Goal: Information Seeking & Learning: Learn about a topic

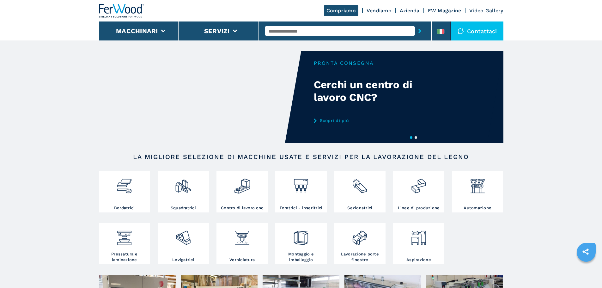
click at [417, 138] on button "2" at bounding box center [416, 137] width 3 height 3
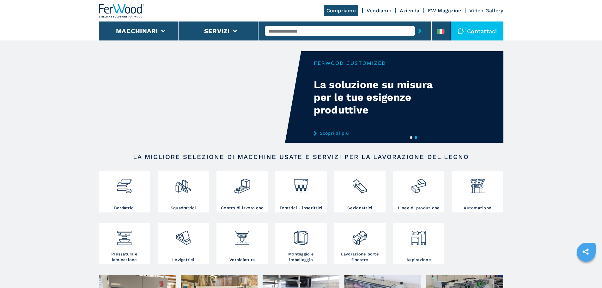
click at [335, 132] on link "Scopri di più" at bounding box center [376, 133] width 124 height 5
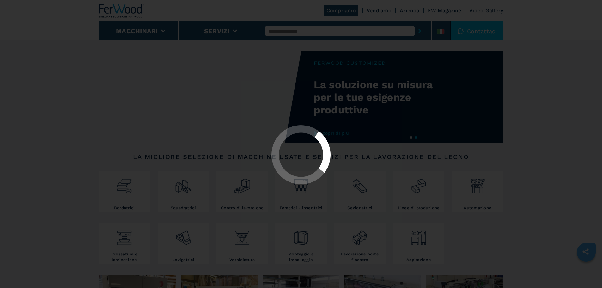
select select "**********"
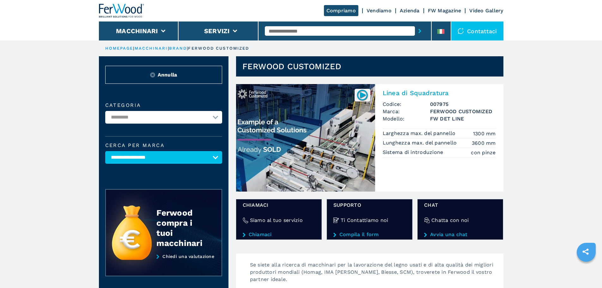
click at [362, 133] on img at bounding box center [305, 138] width 139 height 108
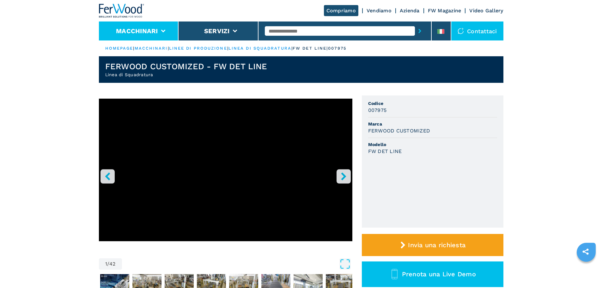
click at [159, 26] on li "Macchinari" at bounding box center [139, 31] width 80 height 19
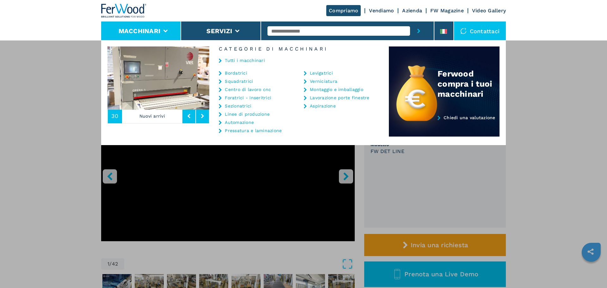
click at [238, 70] on div "Tutti i macchinari" at bounding box center [299, 61] width 180 height 19
click at [238, 72] on link "Bordatrici" at bounding box center [236, 73] width 22 height 4
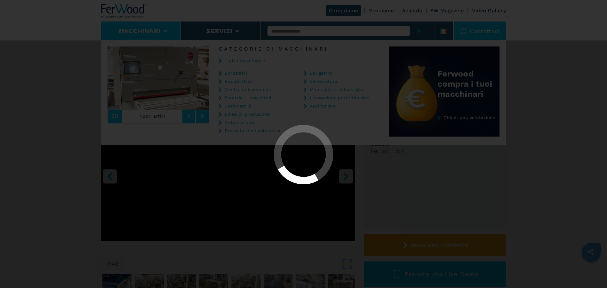
select select "**********"
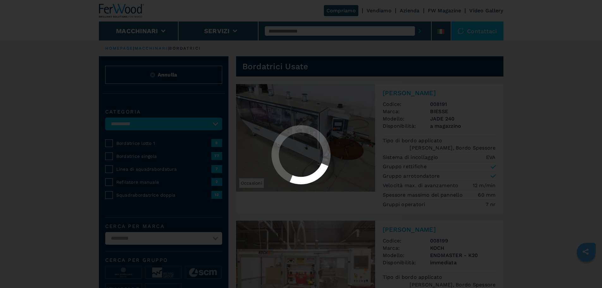
select select "**********"
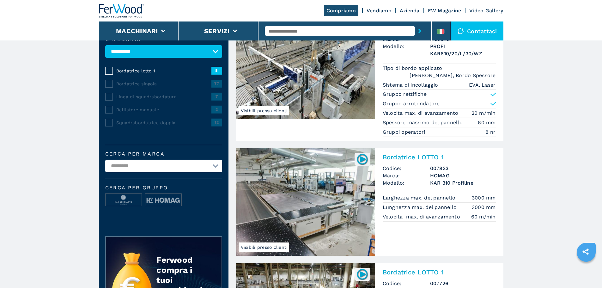
scroll to position [32, 0]
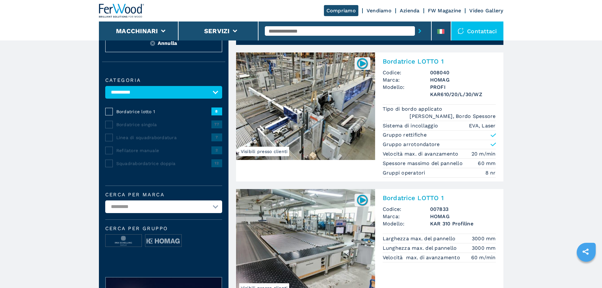
click at [307, 132] on img at bounding box center [305, 106] width 139 height 108
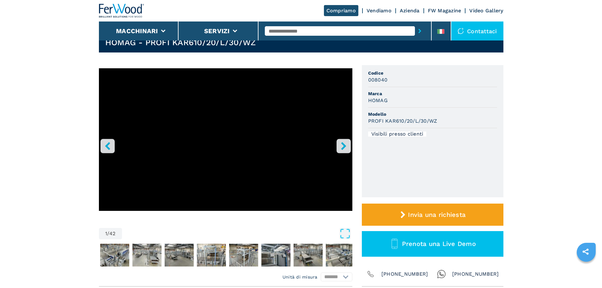
scroll to position [63, 0]
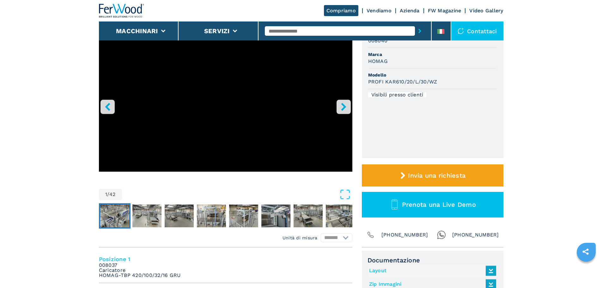
click at [122, 210] on img "Go to Slide 2" at bounding box center [114, 216] width 29 height 23
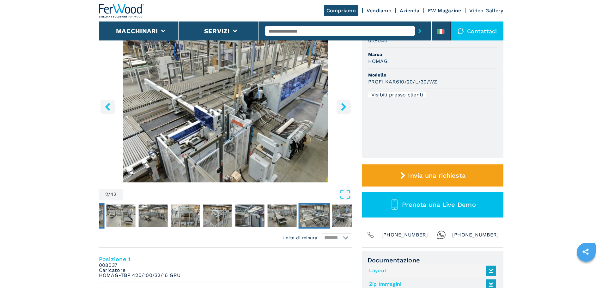
click at [319, 210] on img "Go to Slide 9" at bounding box center [314, 216] width 29 height 23
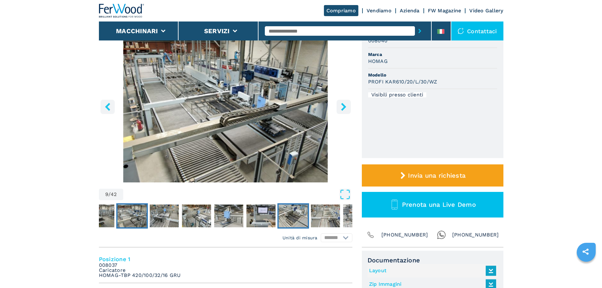
click at [293, 209] on img "Go to Slide 14" at bounding box center [293, 216] width 29 height 23
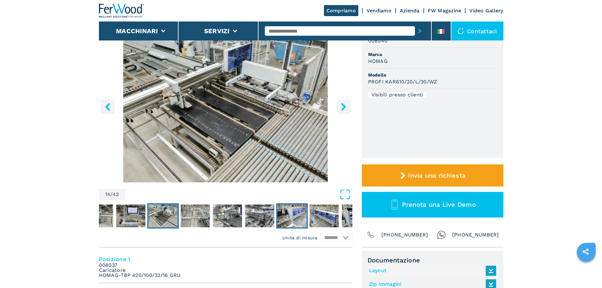
click at [294, 214] on img "Go to Slide 18" at bounding box center [291, 216] width 29 height 23
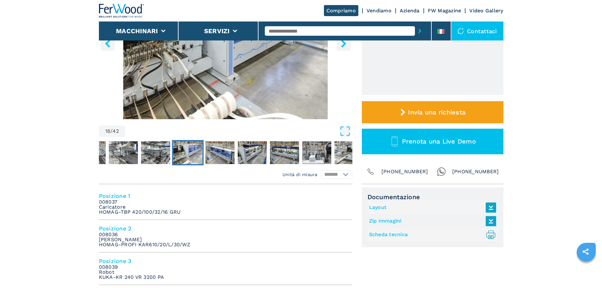
scroll to position [95, 0]
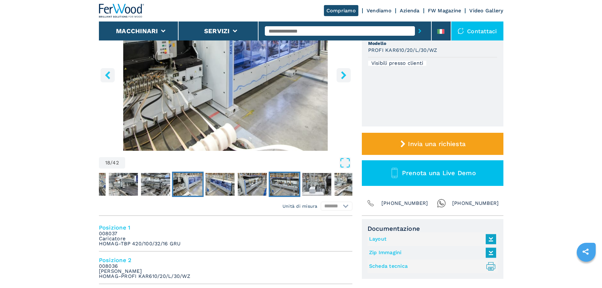
click at [285, 184] on img "Go to Slide 21" at bounding box center [284, 184] width 29 height 23
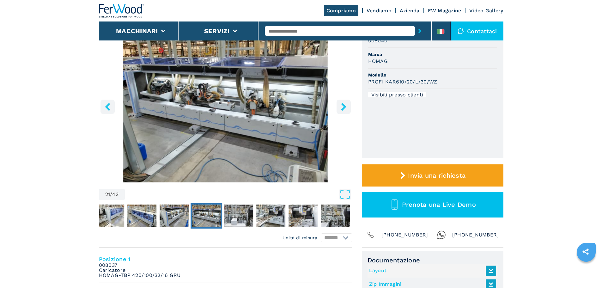
scroll to position [32, 0]
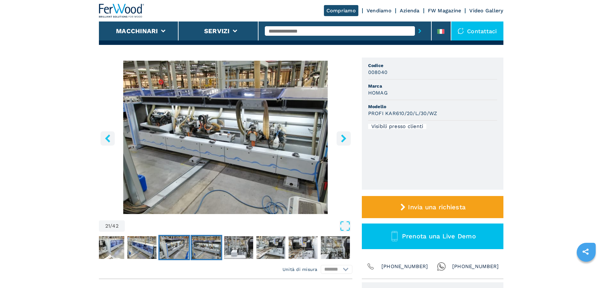
click at [176, 246] on img "Go to Slide 20" at bounding box center [174, 247] width 29 height 23
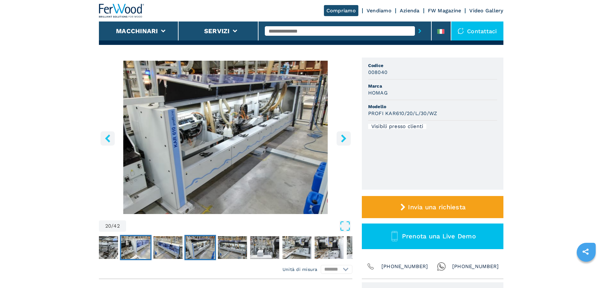
click at [141, 247] on img "Go to Slide 18" at bounding box center [135, 247] width 29 height 23
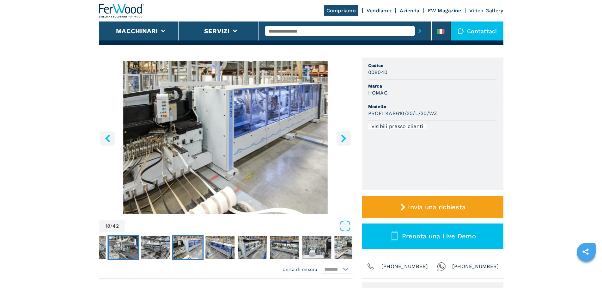
click at [130, 248] on img "Go to Slide 16" at bounding box center [123, 247] width 29 height 23
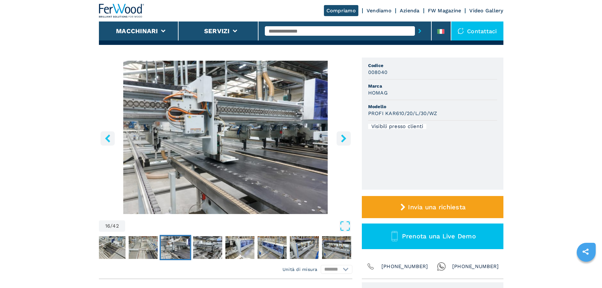
click at [166, 249] on img "Go to Slide 16" at bounding box center [175, 247] width 29 height 23
click at [300, 248] on img "Go to Slide 20" at bounding box center [304, 247] width 29 height 23
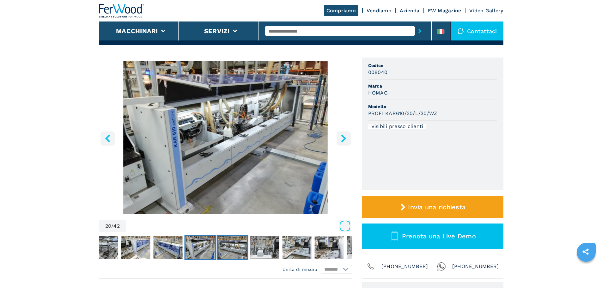
click at [232, 248] on img "Go to Slide 21" at bounding box center [232, 247] width 29 height 23
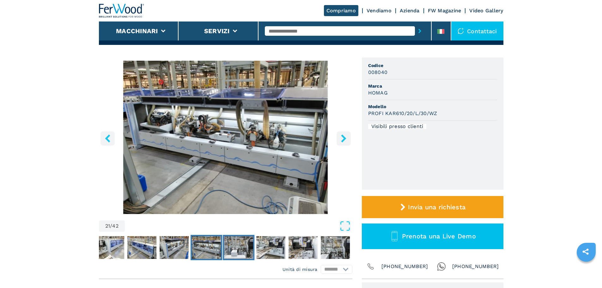
click at [237, 248] on img "Go to Slide 22" at bounding box center [238, 247] width 29 height 23
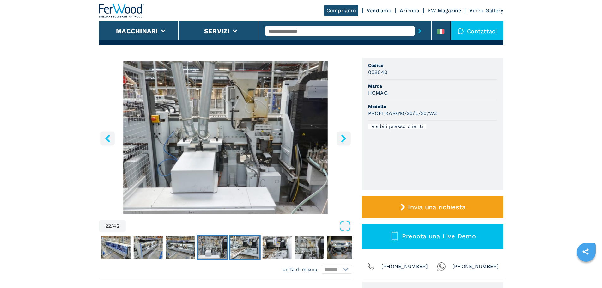
click at [256, 245] on img "Go to Slide 23" at bounding box center [244, 247] width 29 height 23
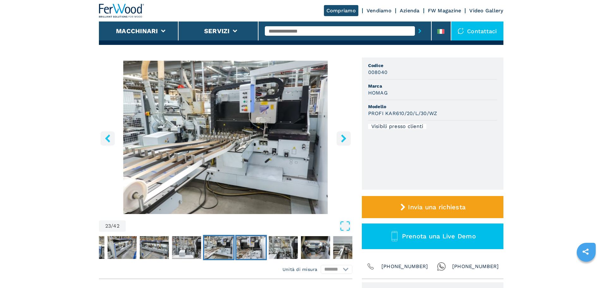
click at [256, 245] on img "Go to Slide 24" at bounding box center [251, 247] width 29 height 23
